Goal: Task Accomplishment & Management: Complete application form

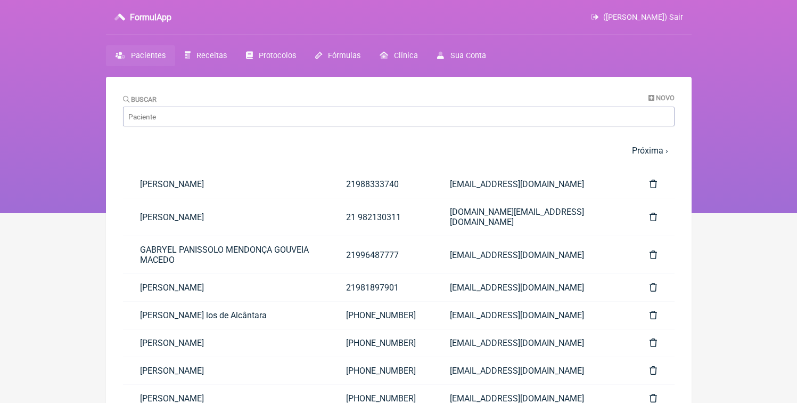
click at [208, 44] on nav "FormulApp ([PERSON_NAME]) Sair [GEOGRAPHIC_DATA] Receitas Protocolos Fórmulas […" at bounding box center [398, 106] width 797 height 213
click at [194, 65] on nav "FormulApp ([PERSON_NAME]) Sair [GEOGRAPHIC_DATA] Receitas Protocolos Fórmulas […" at bounding box center [398, 106] width 797 height 213
click at [197, 61] on link "Receitas" at bounding box center [205, 55] width 61 height 21
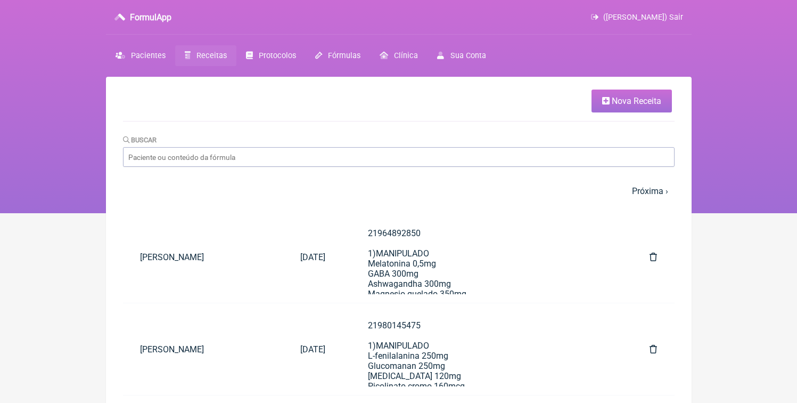
click at [607, 111] on link "Nova Receita" at bounding box center [632, 100] width 80 height 23
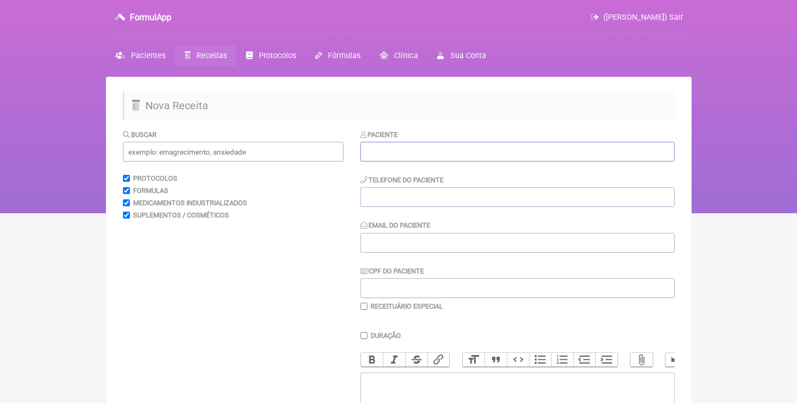
click at [389, 158] on input "text" at bounding box center [518, 152] width 314 height 20
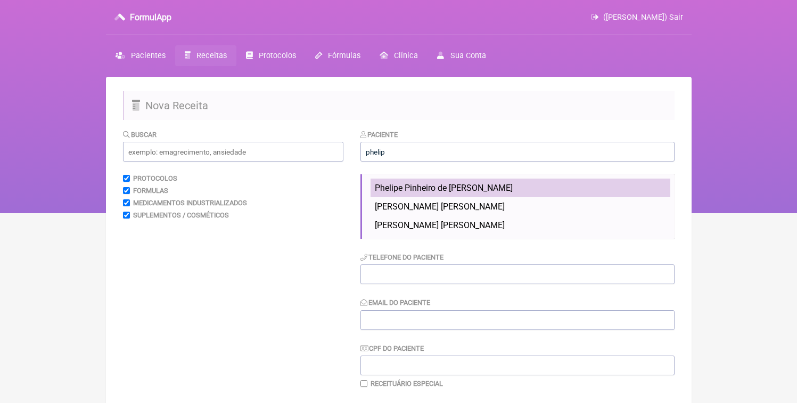
click at [396, 182] on li "Phelipe Pinheiro de [PERSON_NAME]" at bounding box center [521, 187] width 300 height 19
type input "Phelipe Pinheiro de [PERSON_NAME]"
type input "21980394391"
type input "[EMAIL_ADDRESS][DOMAIN_NAME]"
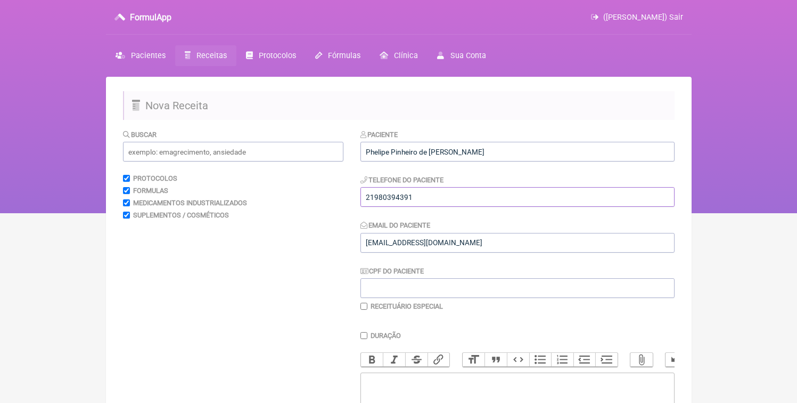
click at [394, 207] on input "21980394391" at bounding box center [518, 197] width 314 height 20
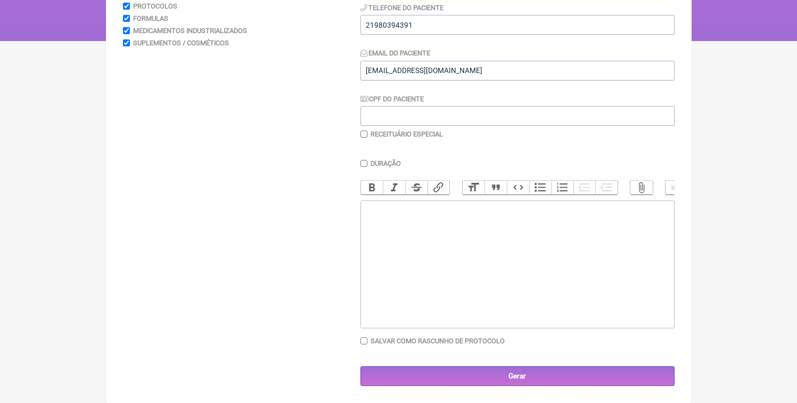
click at [452, 304] on trix-editor at bounding box center [518, 264] width 314 height 128
paste trix-editor "<div>21980394391</div>"
paste trix-editor "21980394391<br>1)MANIPULADO<br>Oxandrolona 15mg<br>HMB 180mg<br>POsologia: toma…"
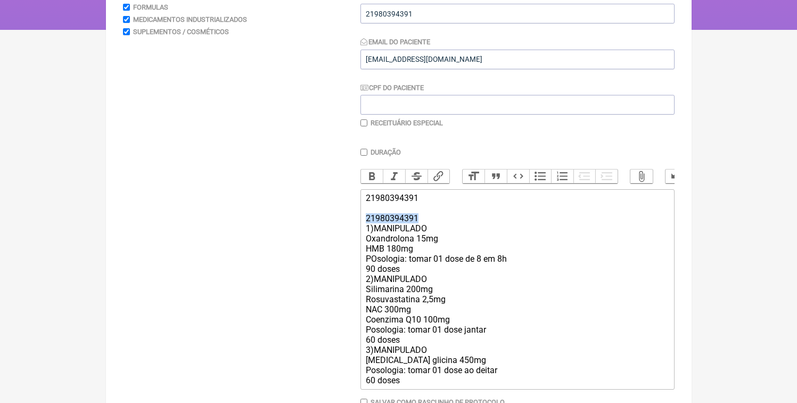
drag, startPoint x: 413, startPoint y: 231, endPoint x: 275, endPoint y: 231, distance: 138.0
click at [275, 231] on form "Buscar Protocolos Formulas Medicamentos Industrializados Suplementos / Cosmétic…" at bounding box center [399, 196] width 552 height 501
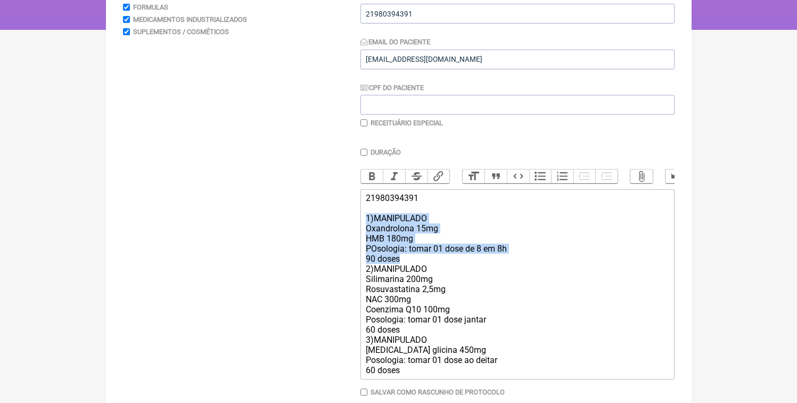
drag, startPoint x: 408, startPoint y: 272, endPoint x: 323, endPoint y: 230, distance: 94.3
click at [320, 228] on form "Buscar Protocolos Formulas Medicamentos Industrializados Suplementos / Cosmétic…" at bounding box center [399, 191] width 552 height 491
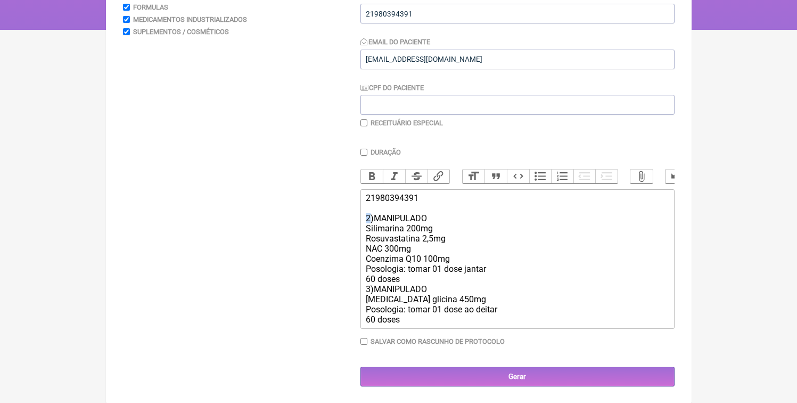
drag, startPoint x: 371, startPoint y: 231, endPoint x: 357, endPoint y: 234, distance: 14.7
click at [357, 234] on form "Buscar Protocolos Formulas Medicamentos Industrializados Suplementos / Cosmétic…" at bounding box center [399, 166] width 552 height 441
drag, startPoint x: 460, startPoint y: 249, endPoint x: 337, endPoint y: 244, distance: 123.7
click at [338, 246] on form "Buscar Protocolos Formulas Medicamentos Industrializados Suplementos / Cosmétic…" at bounding box center [399, 166] width 552 height 441
click at [481, 275] on div "21980394391 1)MANIPULADO Silimarina 200mg Resveratrol 100mg NAC 300mg Coenzima …" at bounding box center [517, 259] width 303 height 132
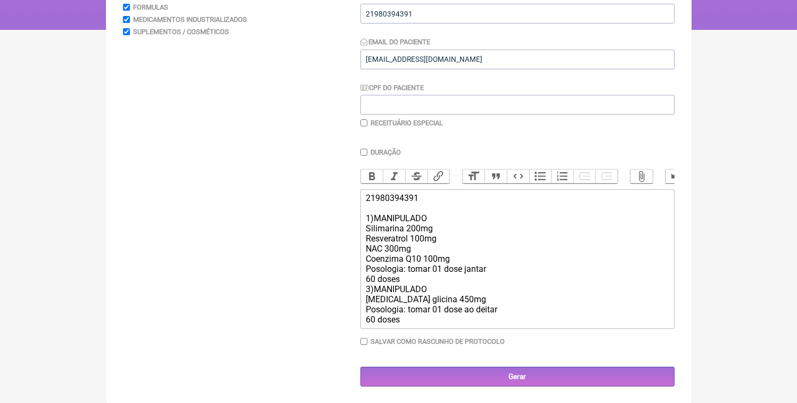
click at [479, 272] on div "21980394391 1)MANIPULADO Silimarina 200mg Resveratrol 100mg NAC 300mg Coenzima …" at bounding box center [517, 259] width 303 height 132
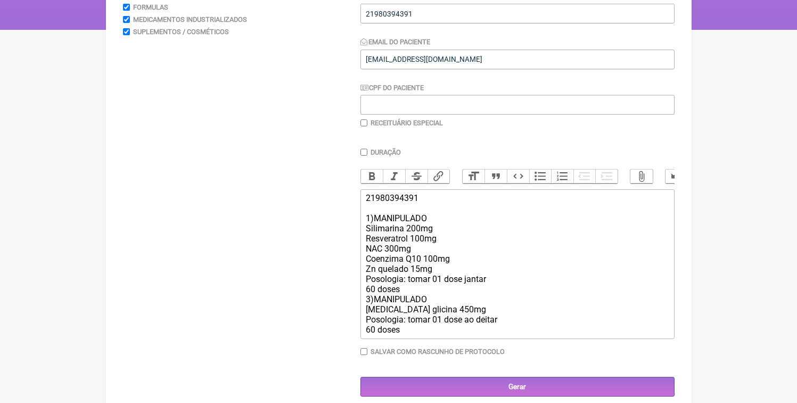
click at [435, 296] on div "21980394391 1)MANIPULADO Silimarina 200mg Resveratrol 100mg NAC 300mg Coenzima …" at bounding box center [517, 264] width 303 height 142
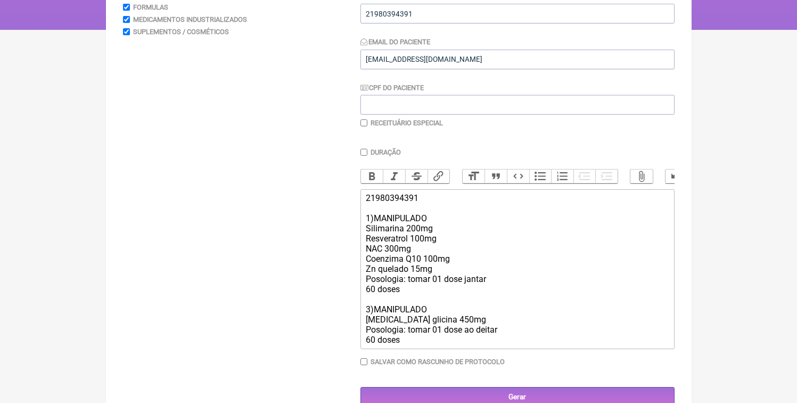
click at [509, 330] on div "21980394391 1)MANIPULADO Silimarina 200mg Resveratrol 100mg NAC 300mg Coenzima …" at bounding box center [517, 269] width 303 height 152
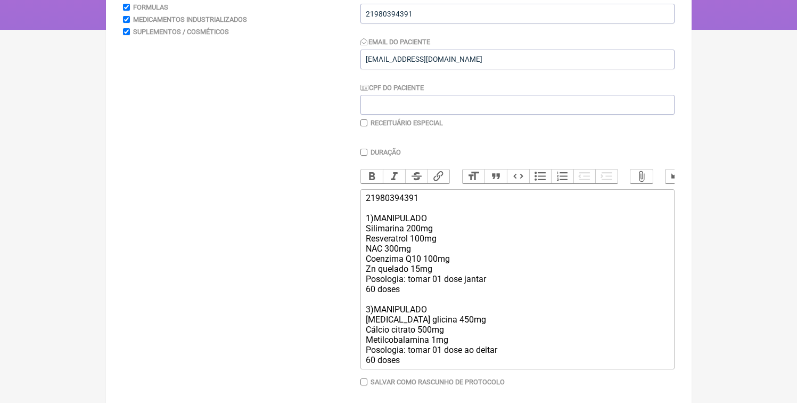
click at [418, 365] on div "21980394391 1)MANIPULADO Silimarina 200mg Resveratrol 100mg NAC 300mg Coenzima …" at bounding box center [517, 279] width 303 height 172
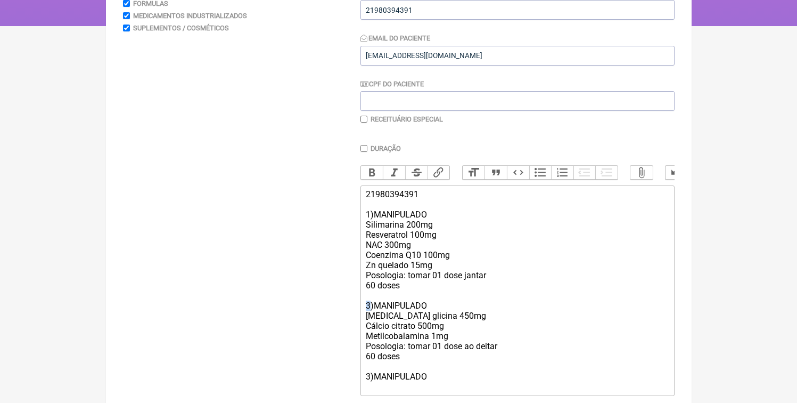
click at [365, 313] on trix-editor "21980394391 1)MANIPULADO Silimarina 200mg Resveratrol 100mg NAC 300mg Coenzima …" at bounding box center [518, 290] width 314 height 210
click at [381, 392] on div "21980394391 1)MANIPULADO Silimarina 200mg Resveratrol 100mg NAC 300mg Coenzima …" at bounding box center [517, 290] width 303 height 202
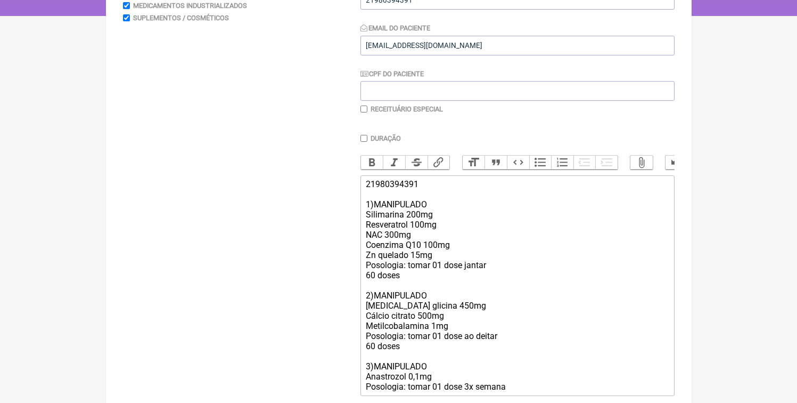
scroll to position [207, 0]
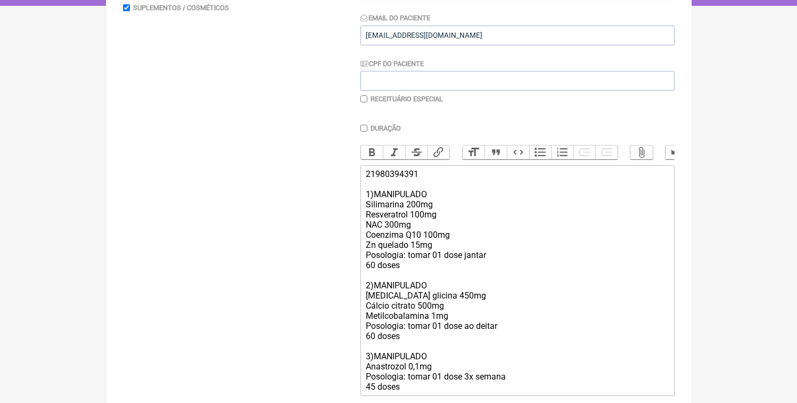
type trix-editor "<div>21980394391<br><br>1)MANIPULADO<br>Silimarina 200mg<br>Resveratrol 100mg<b…"
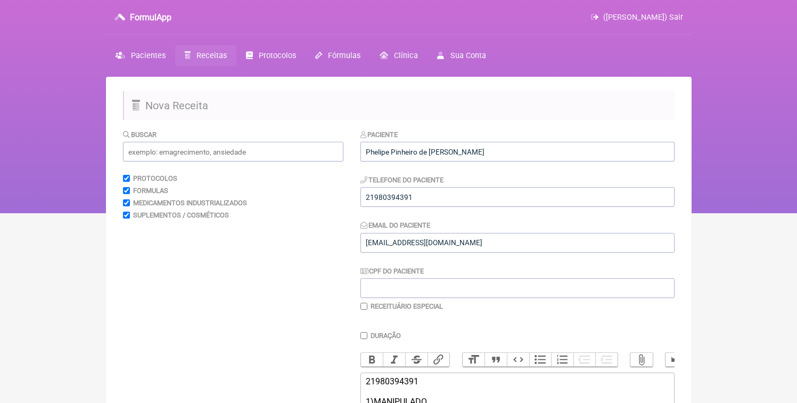
scroll to position [286, 0]
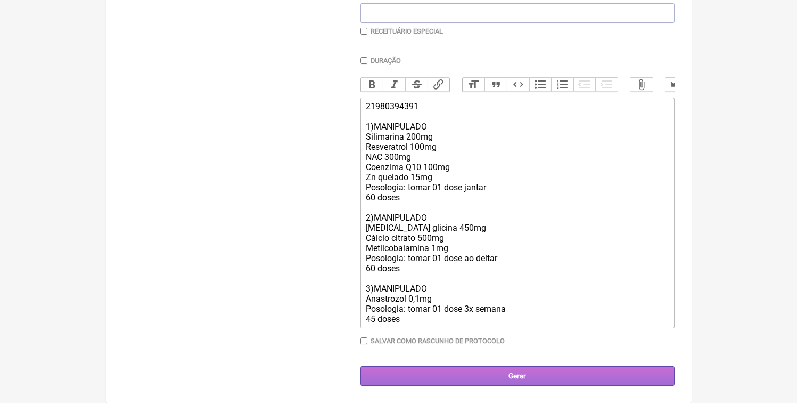
click at [498, 381] on input "Gerar" at bounding box center [518, 376] width 314 height 20
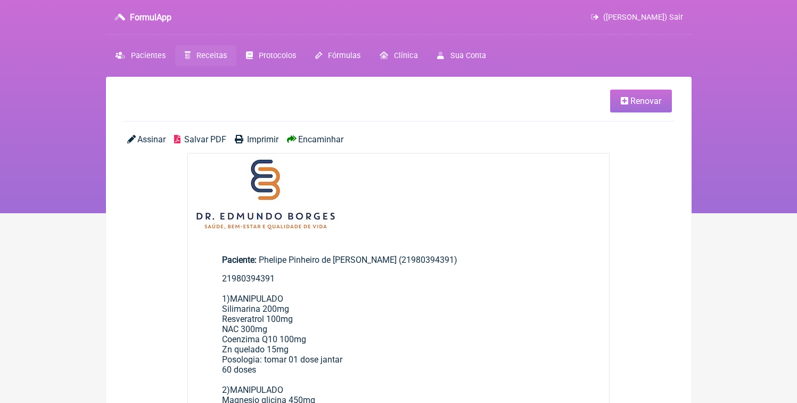
click at [192, 142] on span "Salvar PDF" at bounding box center [205, 139] width 42 height 10
